Goal: Find specific page/section: Find specific page/section

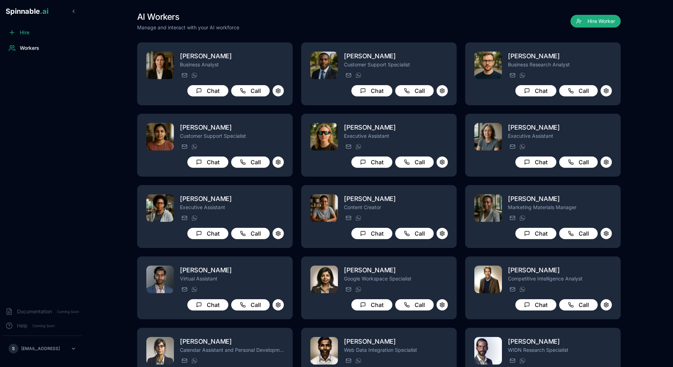
click at [221, 67] on p "Business Analyst" at bounding box center [232, 64] width 104 height 7
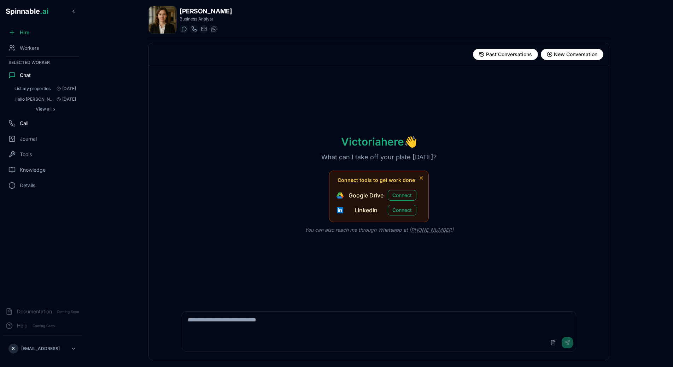
click at [45, 122] on div "Call" at bounding box center [42, 123] width 79 height 14
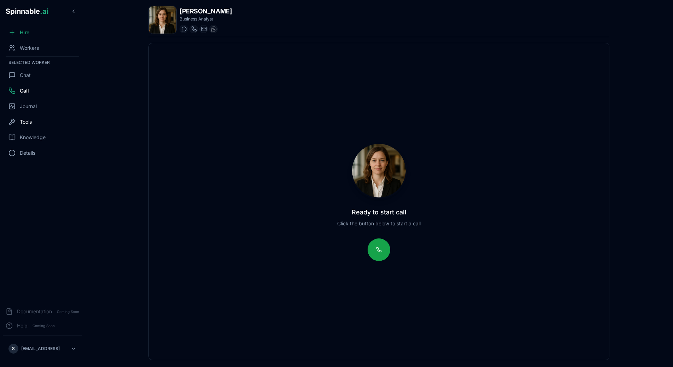
click at [42, 125] on div "Tools" at bounding box center [42, 122] width 79 height 14
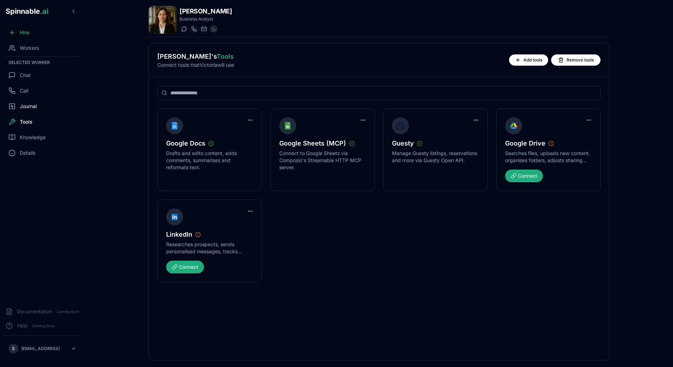
click at [42, 111] on div "Journal" at bounding box center [42, 106] width 79 height 14
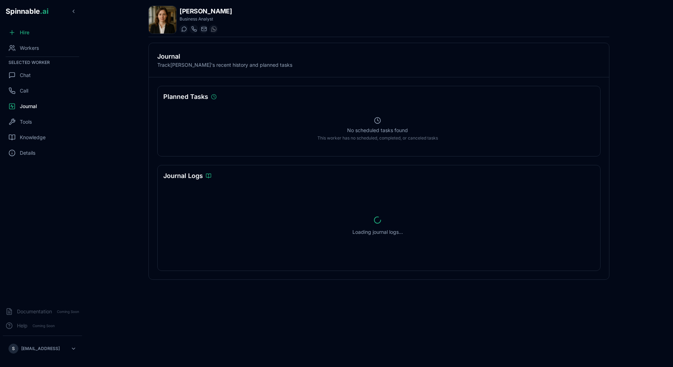
click at [226, 128] on div "No scheduled tasks found This worker has no scheduled, completed, or canceled t…" at bounding box center [377, 129] width 429 height 43
click at [26, 49] on span "Workers" at bounding box center [29, 48] width 19 height 7
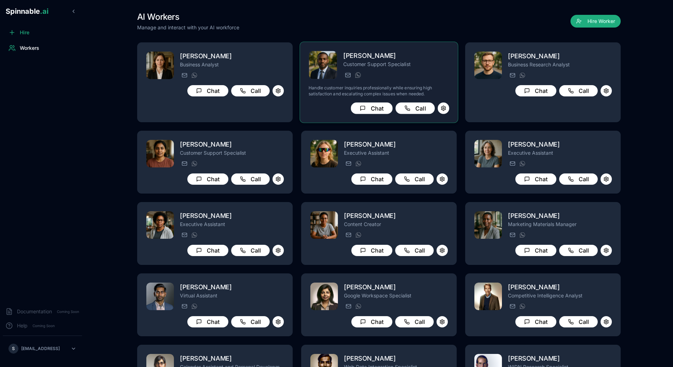
click at [370, 77] on div "[PERSON_NAME][EMAIL_ADDRESS][PERSON_NAME] [PHONE_NUMBER]" at bounding box center [396, 75] width 106 height 8
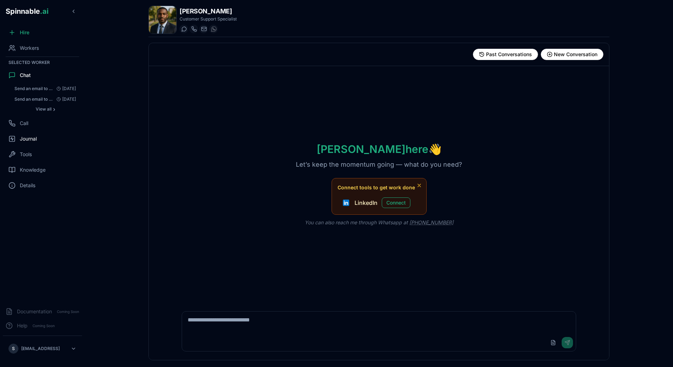
click at [32, 141] on span "Journal" at bounding box center [28, 138] width 17 height 7
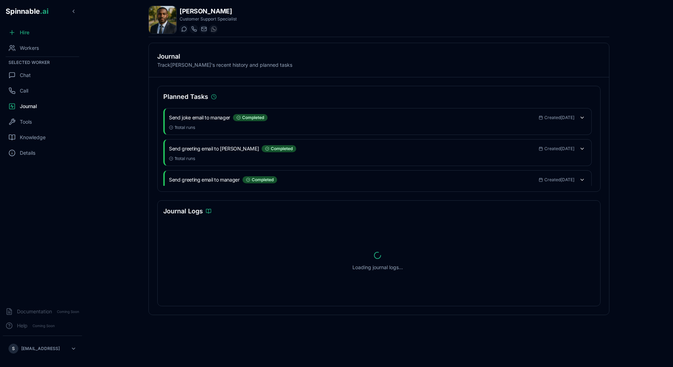
scroll to position [73, 0]
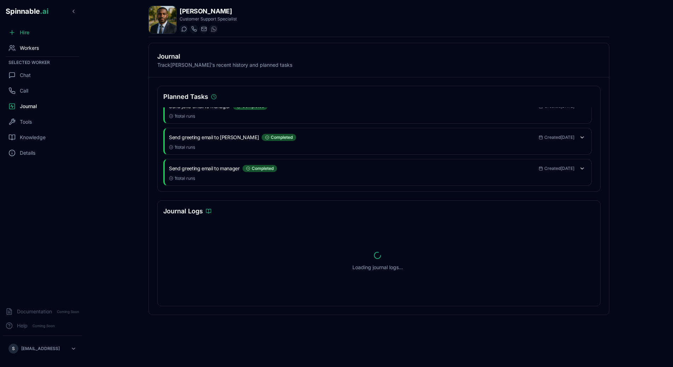
click at [40, 51] on div "Workers" at bounding box center [42, 48] width 79 height 14
